Goal: Information Seeking & Learning: Learn about a topic

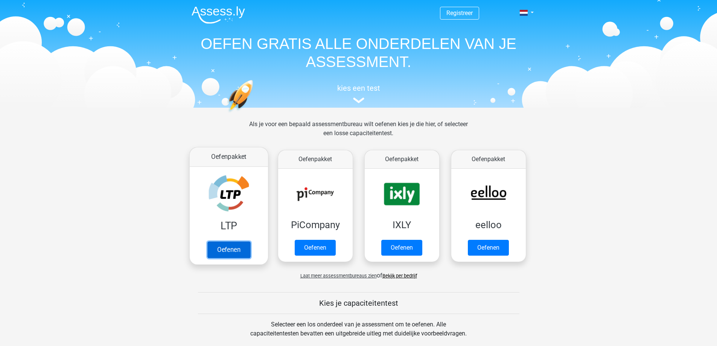
click at [231, 251] on link "Oefenen" at bounding box center [228, 249] width 43 height 17
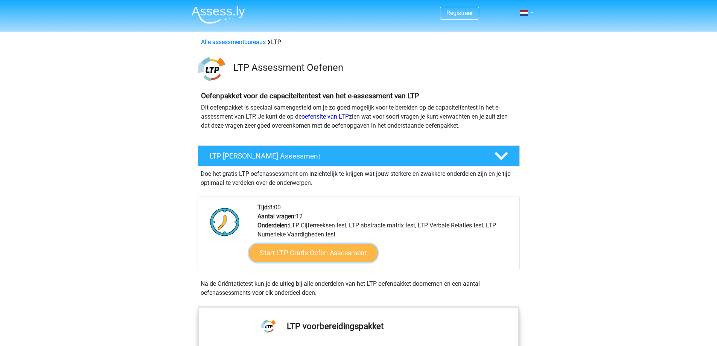
click at [343, 255] on link "Start LTP Gratis Oefen Assessment" at bounding box center [313, 253] width 129 height 18
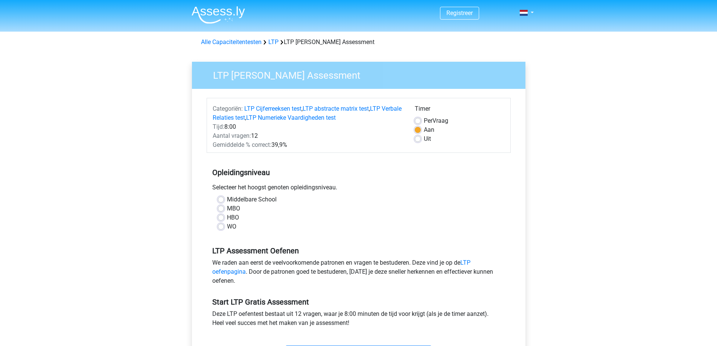
click at [226, 215] on div "HBO" at bounding box center [359, 217] width 282 height 9
click at [227, 218] on label "HBO" at bounding box center [233, 217] width 12 height 9
click at [223, 218] on input "HBO" at bounding box center [221, 217] width 6 height 8
radio input "true"
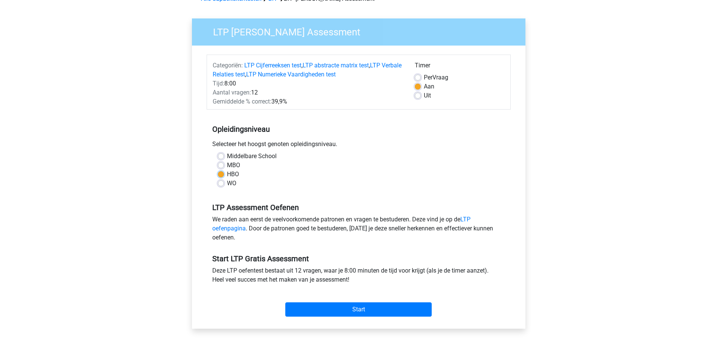
scroll to position [45, 0]
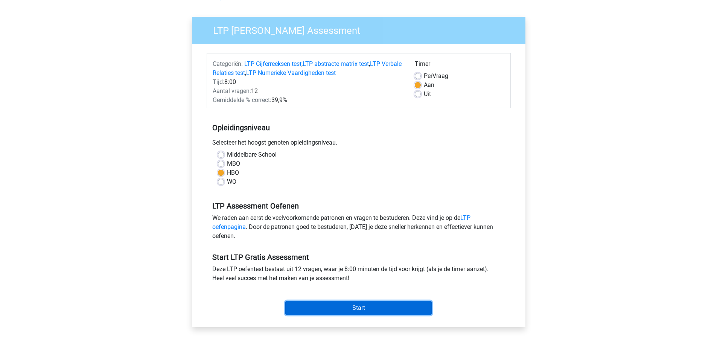
click at [326, 305] on input "Start" at bounding box center [358, 308] width 146 height 14
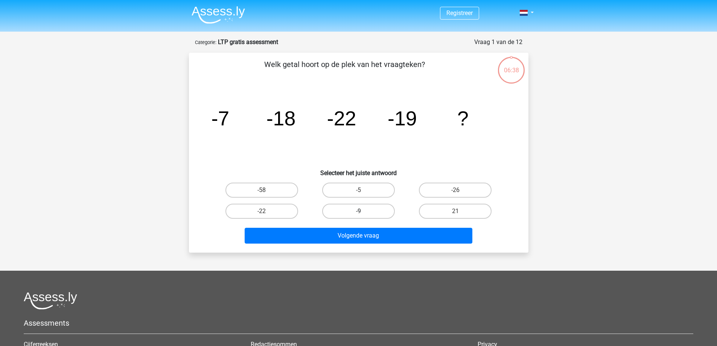
click at [359, 217] on label "-9" at bounding box center [358, 211] width 73 height 15
click at [359, 216] on input "-9" at bounding box center [361, 213] width 5 height 5
radio input "true"
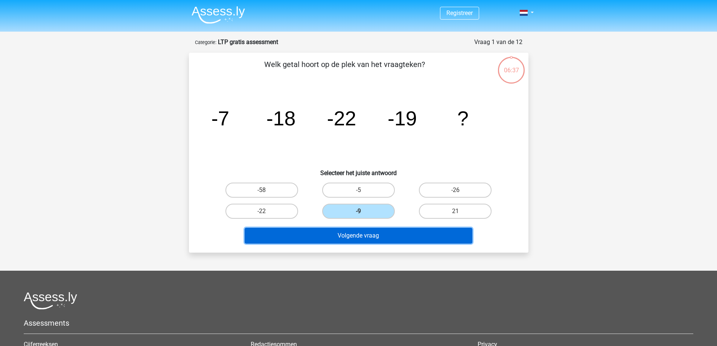
click at [354, 235] on button "Volgende vraag" at bounding box center [359, 236] width 228 height 16
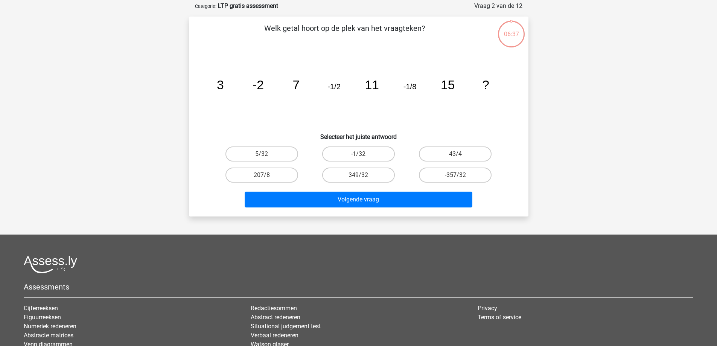
scroll to position [38, 0]
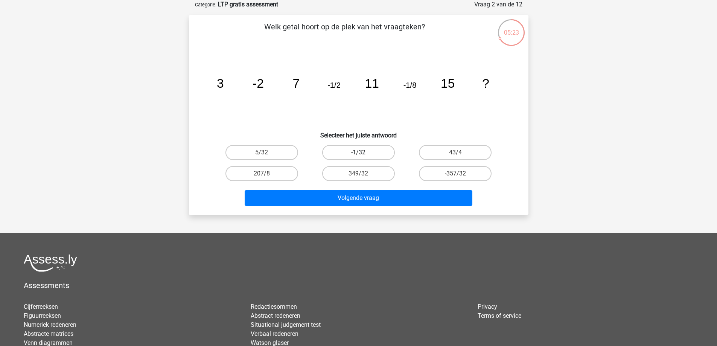
click at [351, 155] on label "-1/32" at bounding box center [358, 152] width 73 height 15
click at [359, 155] on input "-1/32" at bounding box center [361, 155] width 5 height 5
radio input "true"
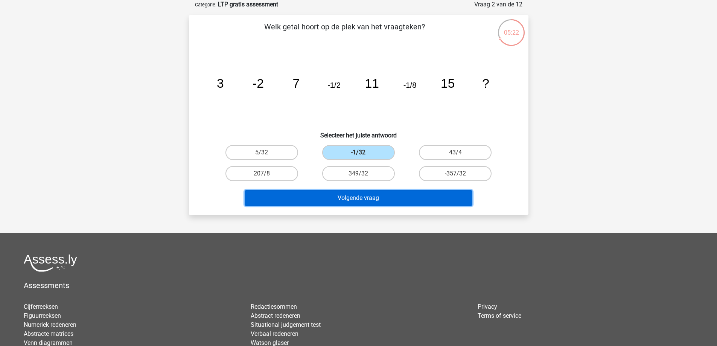
click at [369, 195] on button "Volgende vraag" at bounding box center [359, 198] width 228 height 16
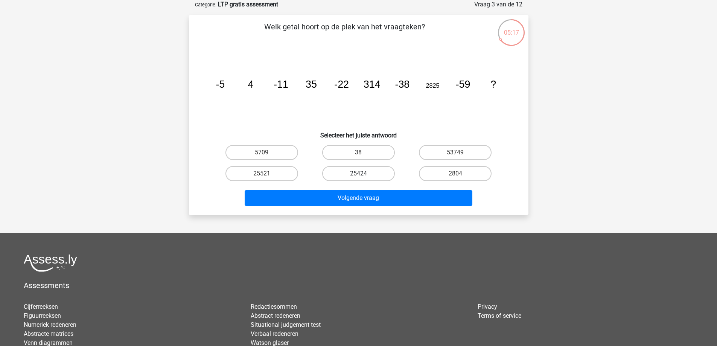
click at [375, 176] on label "25424" at bounding box center [358, 173] width 73 height 15
click at [363, 176] on input "25424" at bounding box center [361, 176] width 5 height 5
radio input "true"
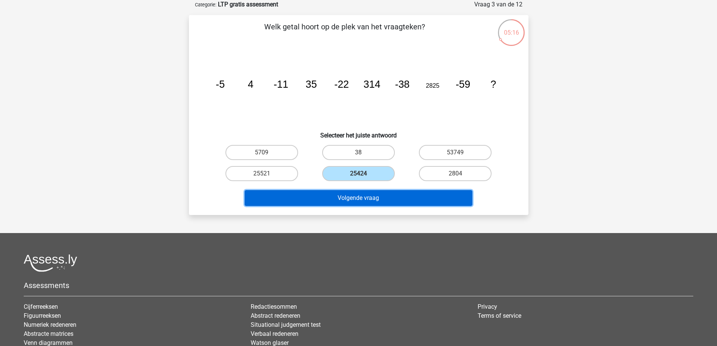
click at [376, 196] on button "Volgende vraag" at bounding box center [359, 198] width 228 height 16
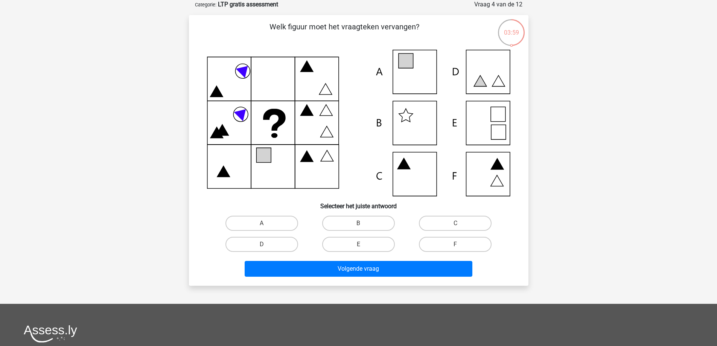
click at [412, 76] on icon at bounding box center [359, 123] width 304 height 146
click at [283, 217] on label "A" at bounding box center [262, 223] width 73 height 15
click at [267, 223] on input "A" at bounding box center [264, 225] width 5 height 5
radio input "true"
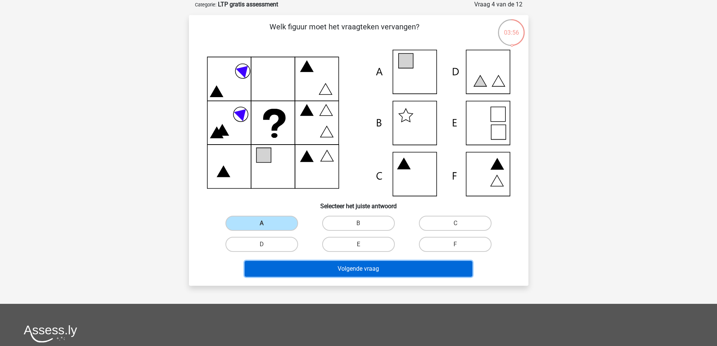
click at [328, 270] on button "Volgende vraag" at bounding box center [359, 269] width 228 height 16
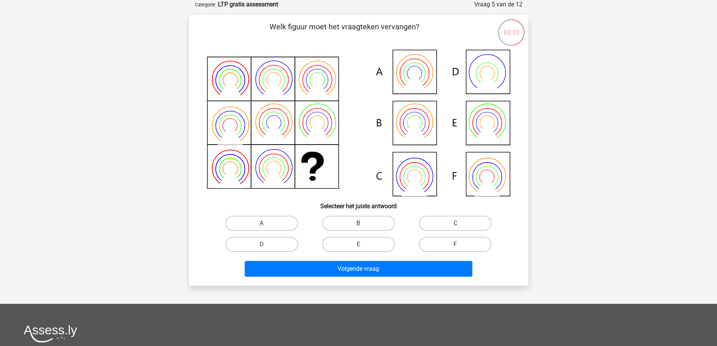
click at [340, 222] on label "B" at bounding box center [358, 223] width 73 height 15
click at [359, 223] on input "B" at bounding box center [361, 225] width 5 height 5
radio input "true"
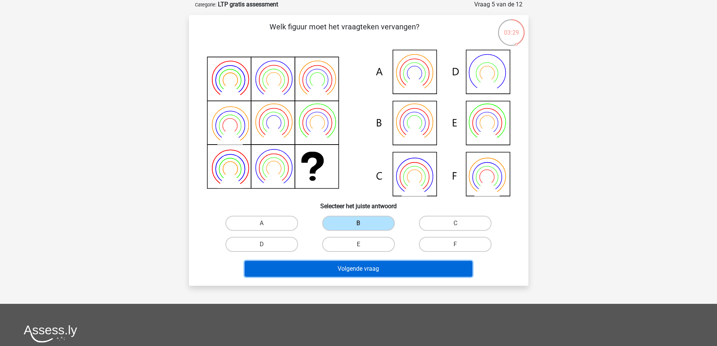
click at [344, 275] on button "Volgende vraag" at bounding box center [359, 269] width 228 height 16
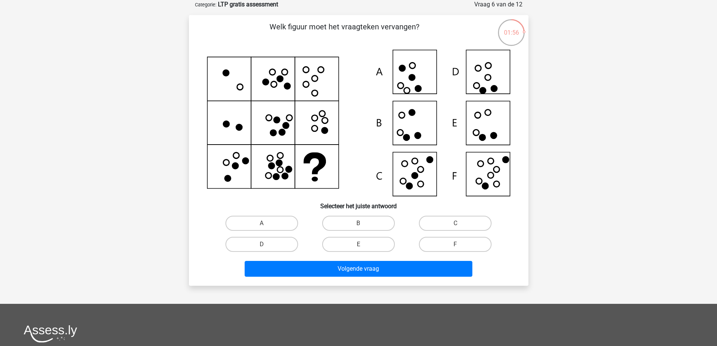
click at [503, 185] on icon at bounding box center [359, 123] width 304 height 146
click at [440, 243] on label "F" at bounding box center [455, 244] width 73 height 15
click at [456, 244] on input "F" at bounding box center [458, 246] width 5 height 5
radio input "true"
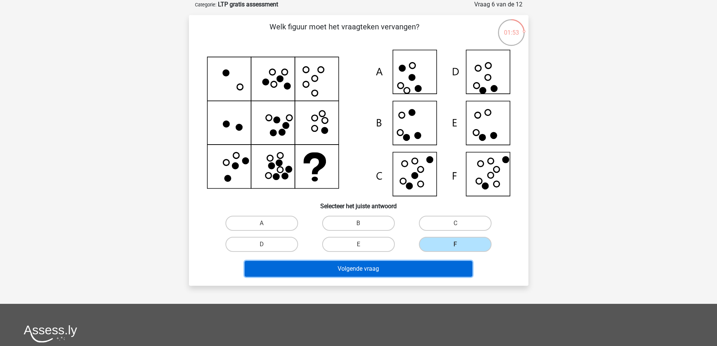
click at [439, 261] on button "Volgende vraag" at bounding box center [359, 269] width 228 height 16
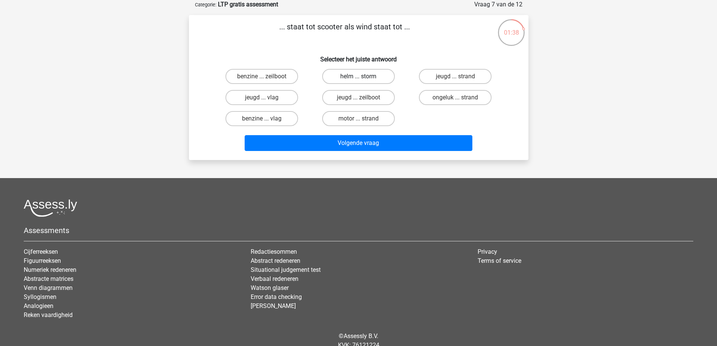
click at [356, 75] on label "helm ... storm" at bounding box center [358, 76] width 73 height 15
click at [359, 76] on input "helm ... storm" at bounding box center [361, 78] width 5 height 5
radio input "true"
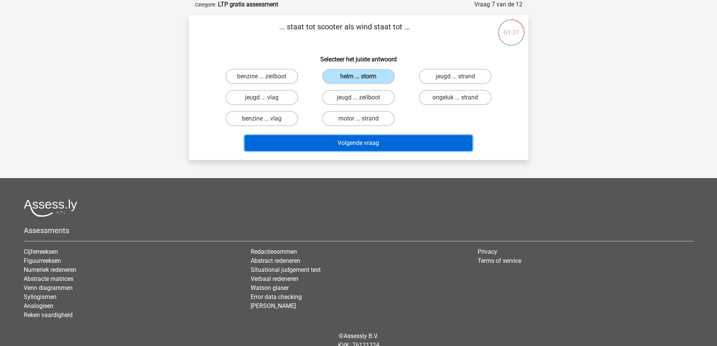
click at [353, 137] on button "Volgende vraag" at bounding box center [359, 143] width 228 height 16
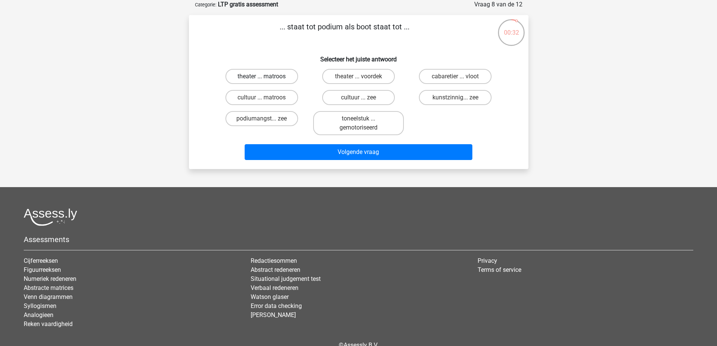
click at [268, 80] on label "theater ... matroos" at bounding box center [262, 76] width 73 height 15
click at [267, 80] on input "theater ... matroos" at bounding box center [264, 78] width 5 height 5
radio input "true"
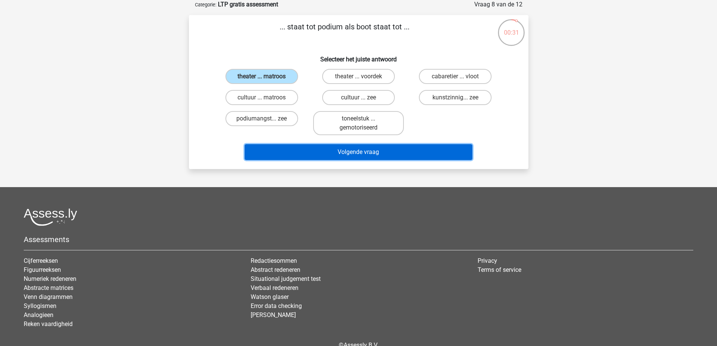
click at [361, 157] on button "Volgende vraag" at bounding box center [359, 152] width 228 height 16
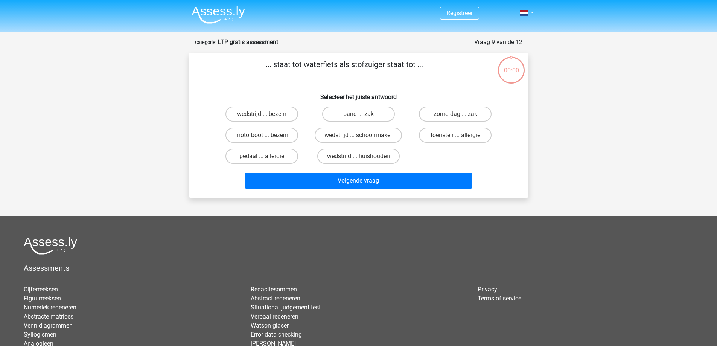
scroll to position [38, 0]
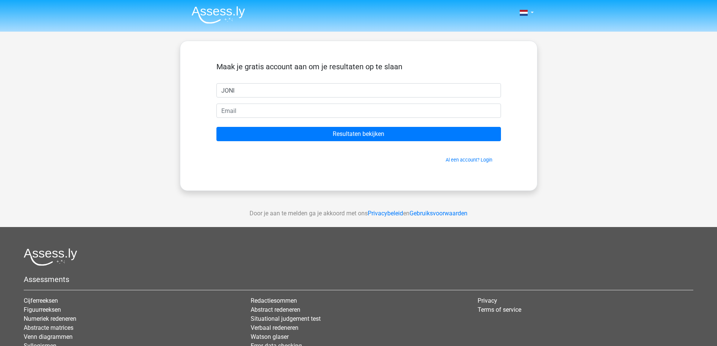
type input "JONI"
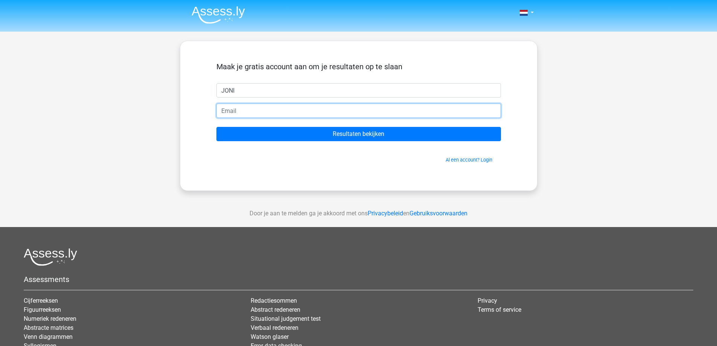
click at [332, 110] on input "email" at bounding box center [359, 111] width 285 height 14
type input "[EMAIL_ADDRESS][DOMAIN_NAME]"
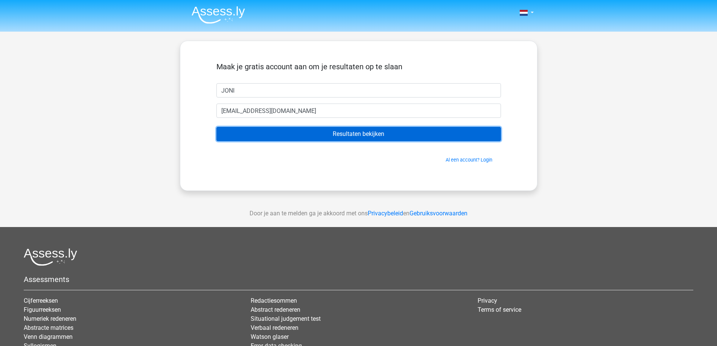
click at [326, 136] on input "Resultaten bekijken" at bounding box center [359, 134] width 285 height 14
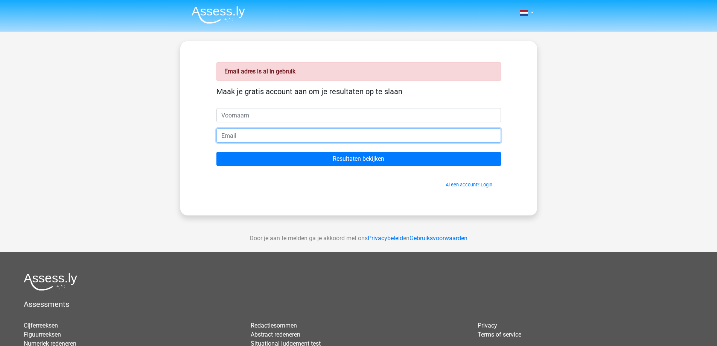
click at [313, 139] on input "email" at bounding box center [359, 135] width 285 height 14
type input "j"
type input "D"
type input "desomerjoni@gmail.com"
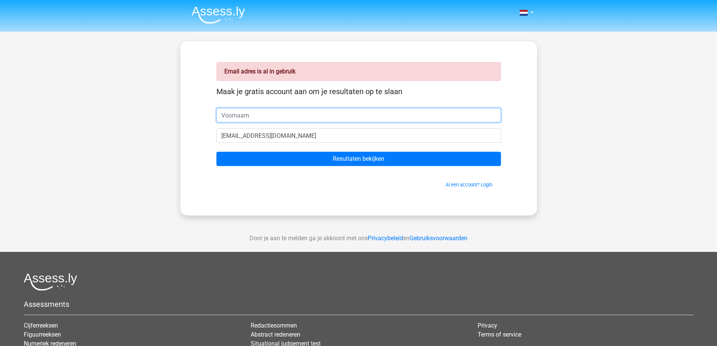
click at [295, 121] on input "text" at bounding box center [359, 115] width 285 height 14
type input "JONI"
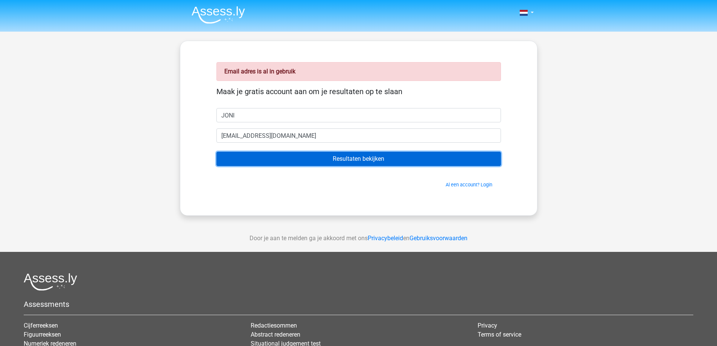
click at [328, 157] on input "Resultaten bekijken" at bounding box center [359, 159] width 285 height 14
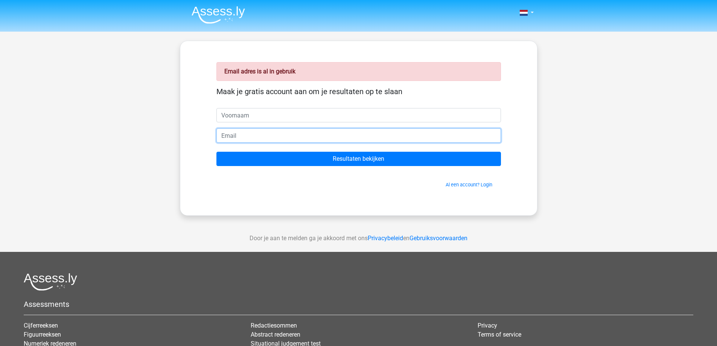
click at [295, 142] on input "email" at bounding box center [359, 135] width 285 height 14
type input "[EMAIL_ADDRESS][DOMAIN_NAME]"
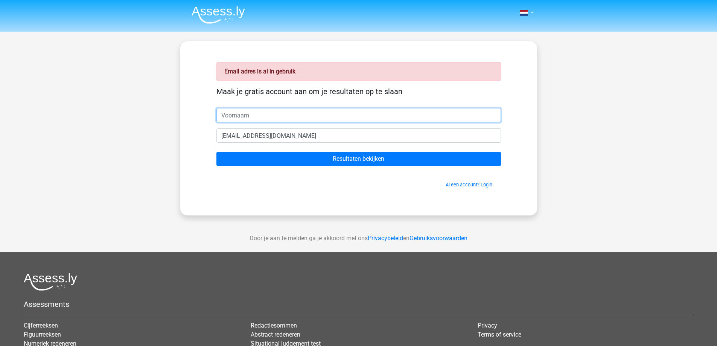
click at [272, 115] on input "text" at bounding box center [359, 115] width 285 height 14
type input "JONI"
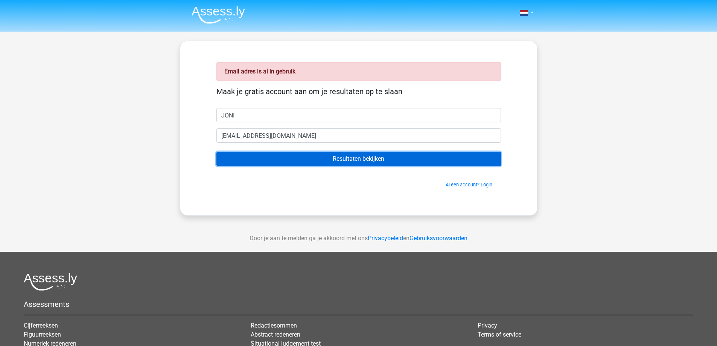
click at [295, 156] on input "Resultaten bekijken" at bounding box center [359, 159] width 285 height 14
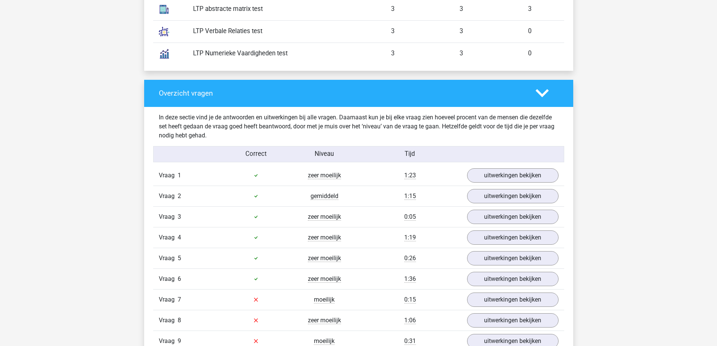
scroll to position [700, 0]
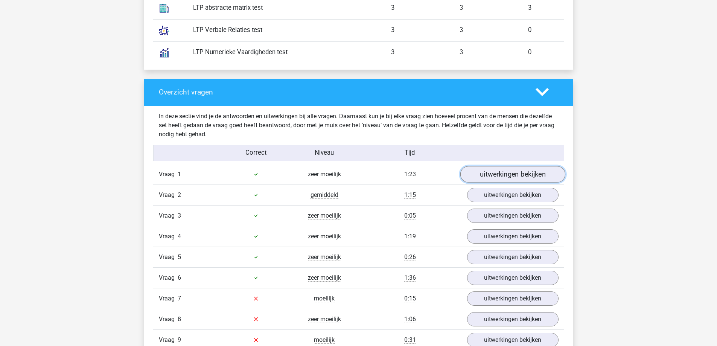
click at [520, 174] on link "uitwerkingen bekijken" at bounding box center [512, 174] width 105 height 17
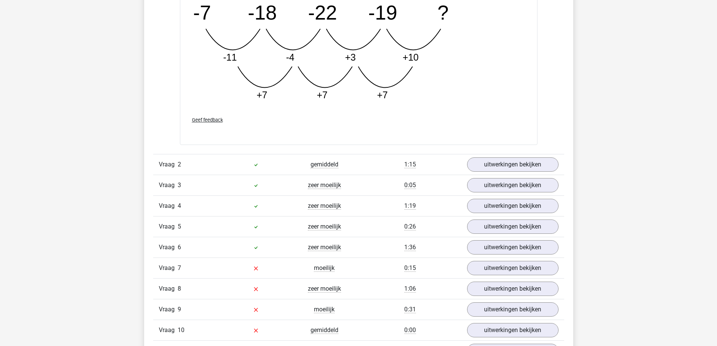
scroll to position [1115, 0]
click at [519, 167] on link "uitwerkingen bekijken" at bounding box center [512, 164] width 105 height 17
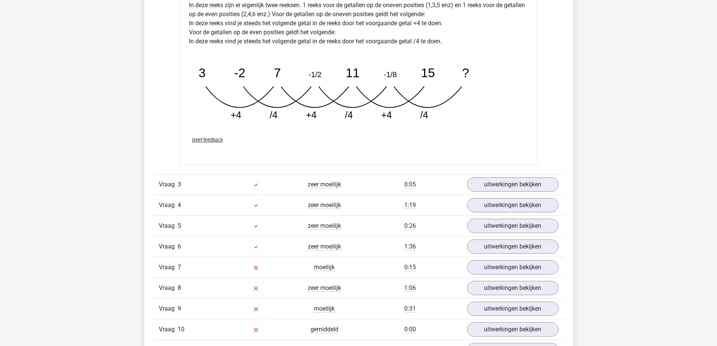
scroll to position [1482, 0]
click at [519, 181] on link "uitwerkingen bekijken" at bounding box center [512, 183] width 105 height 17
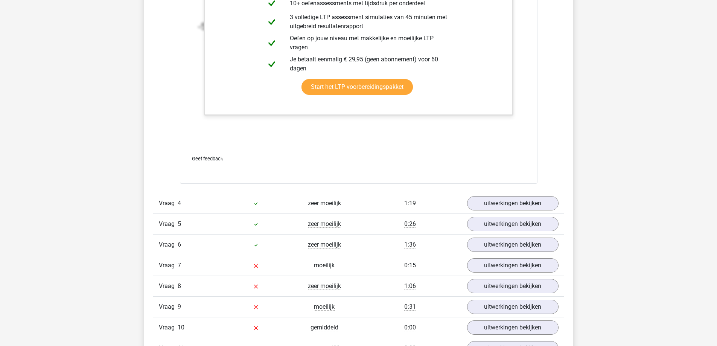
scroll to position [1949, 0]
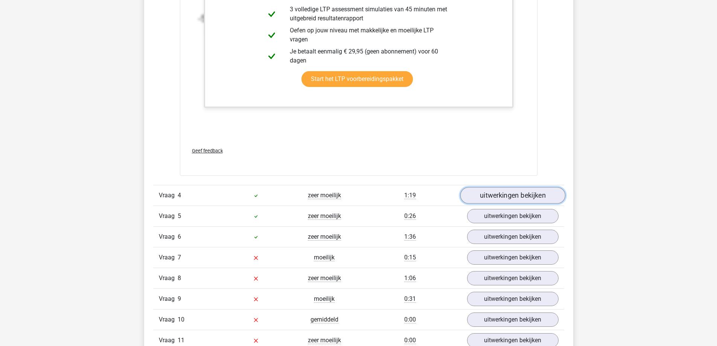
click at [519, 198] on link "uitwerkingen bekijken" at bounding box center [512, 195] width 105 height 17
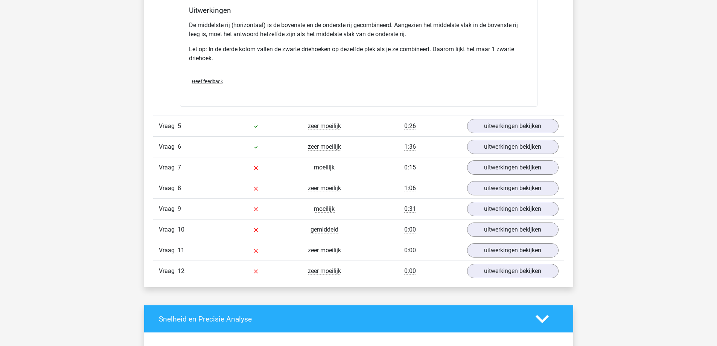
scroll to position [2405, 0]
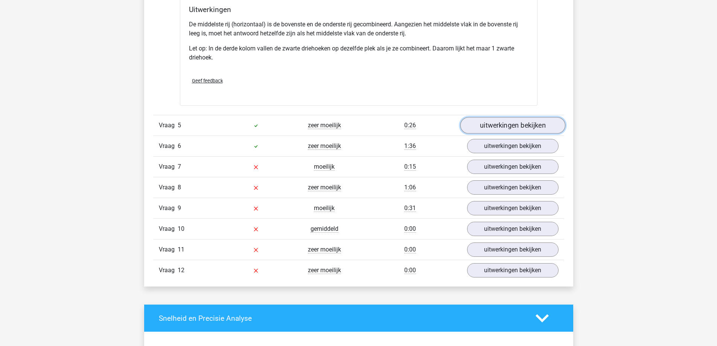
click at [498, 128] on link "uitwerkingen bekijken" at bounding box center [512, 125] width 105 height 17
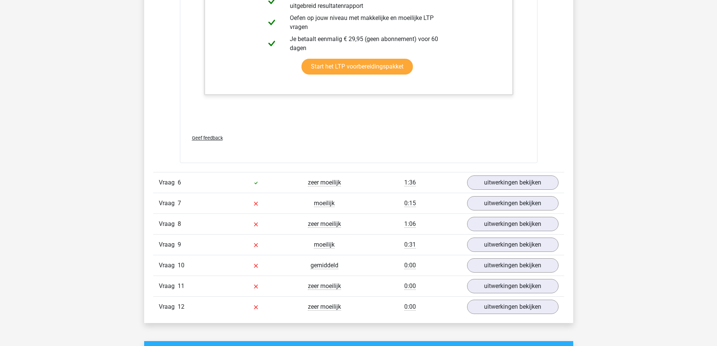
scroll to position [2905, 0]
click at [493, 184] on link "uitwerkingen bekijken" at bounding box center [512, 182] width 105 height 17
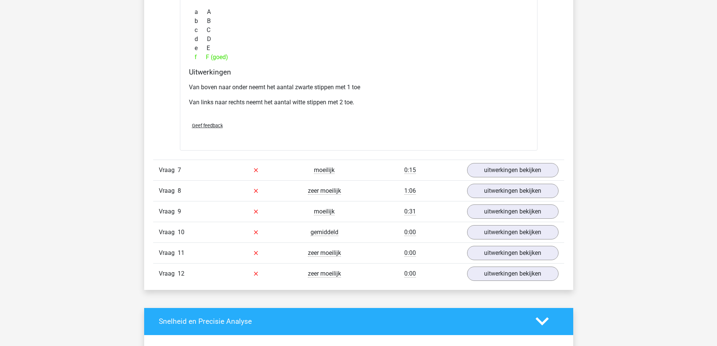
scroll to position [3288, 0]
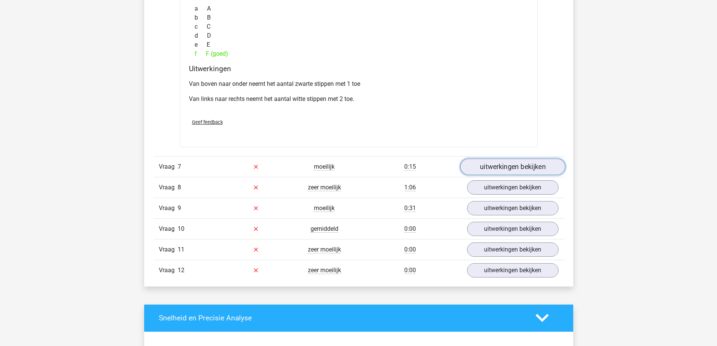
click at [500, 166] on link "uitwerkingen bekijken" at bounding box center [512, 167] width 105 height 17
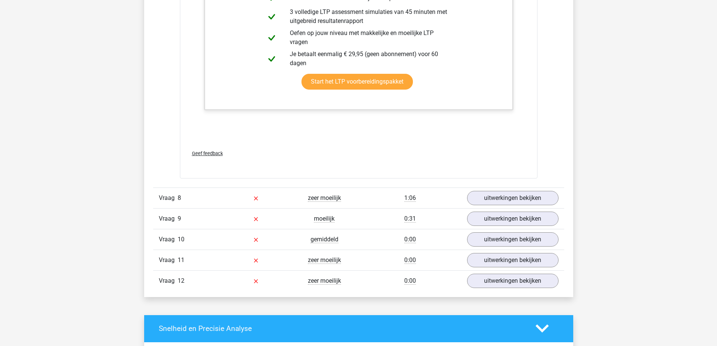
scroll to position [3671, 0]
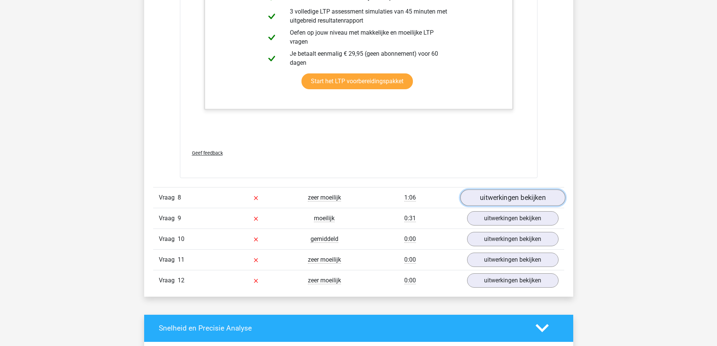
click at [491, 194] on link "uitwerkingen bekijken" at bounding box center [512, 197] width 105 height 17
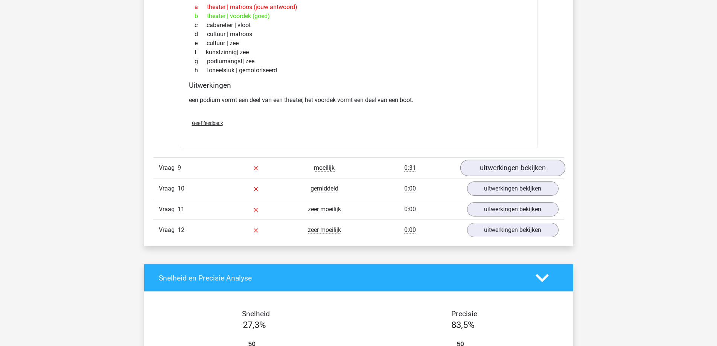
scroll to position [3919, 0]
click at [504, 163] on link "uitwerkingen bekijken" at bounding box center [512, 167] width 105 height 17
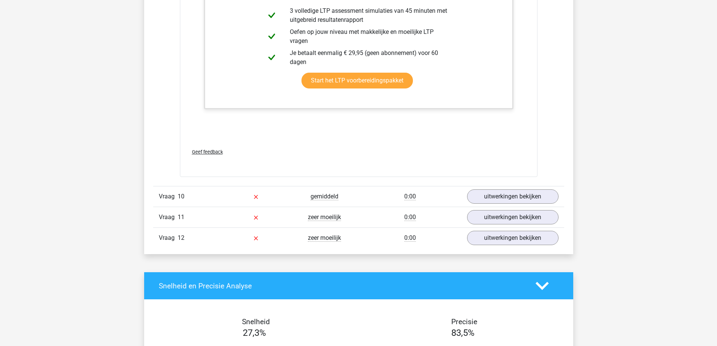
scroll to position [4313, 0]
click at [505, 191] on link "uitwerkingen bekijken" at bounding box center [512, 196] width 105 height 17
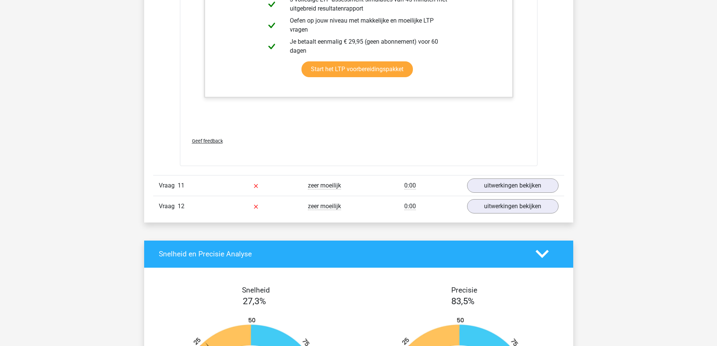
scroll to position [5098, 0]
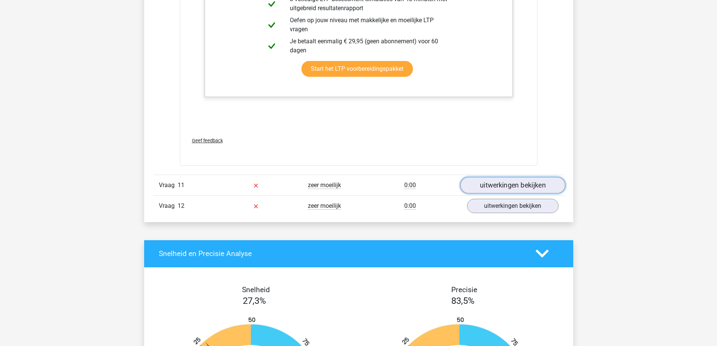
click at [507, 183] on link "uitwerkingen bekijken" at bounding box center [512, 185] width 105 height 17
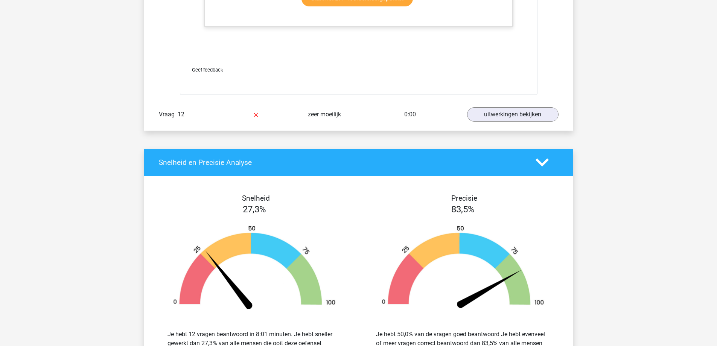
scroll to position [5943, 0]
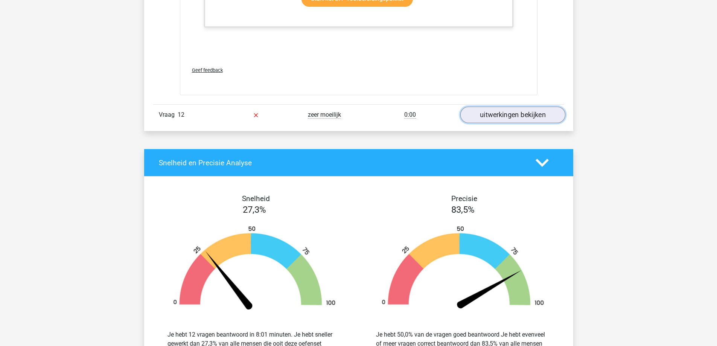
click at [485, 116] on link "uitwerkingen bekijken" at bounding box center [512, 115] width 105 height 17
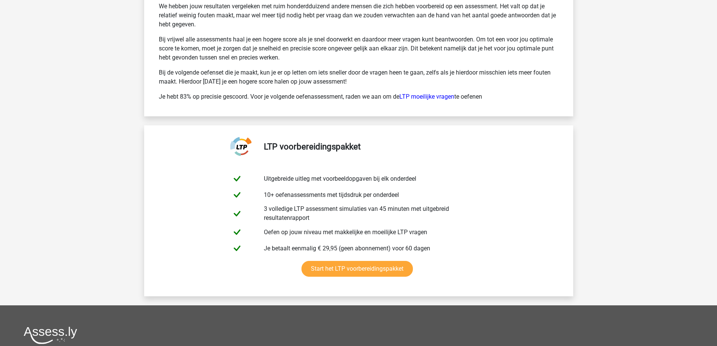
scroll to position [6941, 0]
